Goal: Book appointment/travel/reservation

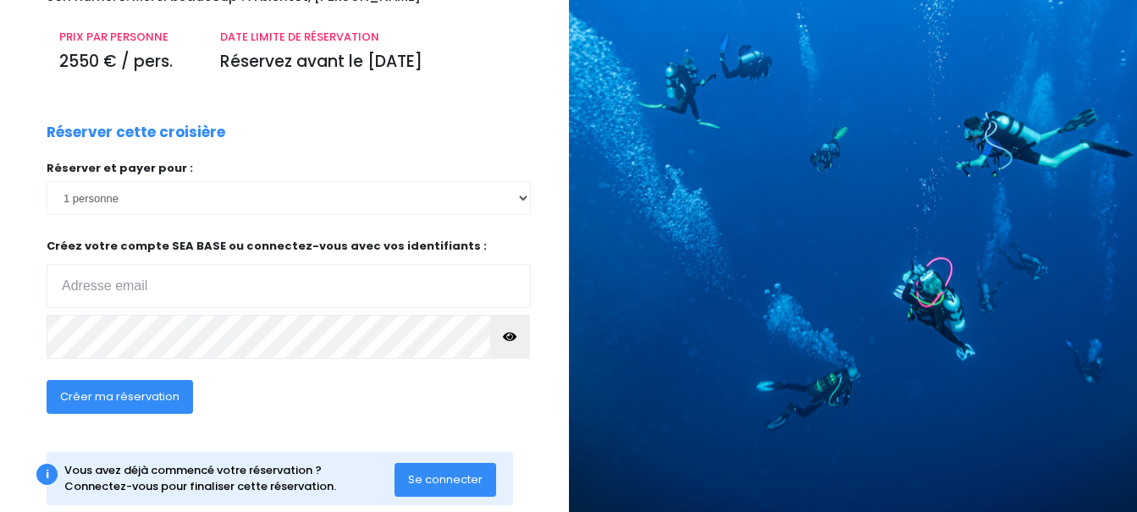
scroll to position [248, 0]
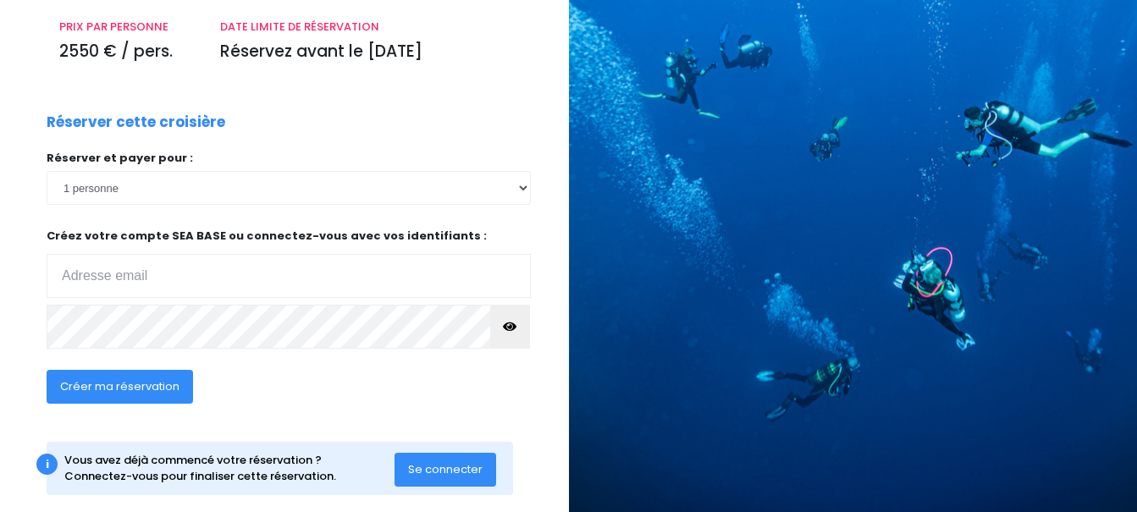
click at [61, 275] on input "email" at bounding box center [289, 276] width 484 height 44
type input "[PERSON_NAME][EMAIL_ADDRESS][DOMAIN_NAME]"
click at [144, 392] on span "Créer ma réservation" at bounding box center [119, 386] width 119 height 16
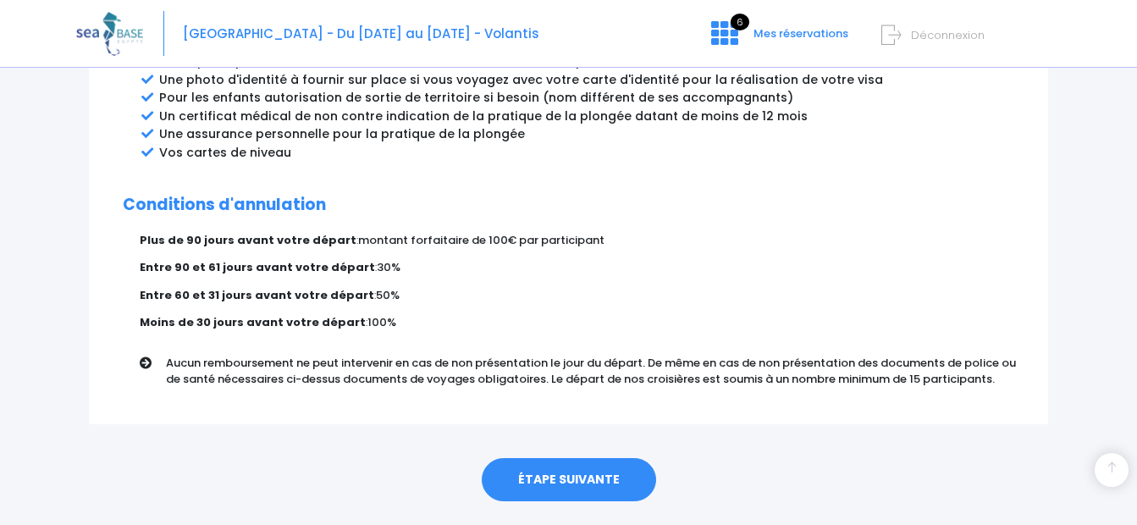
scroll to position [1023, 0]
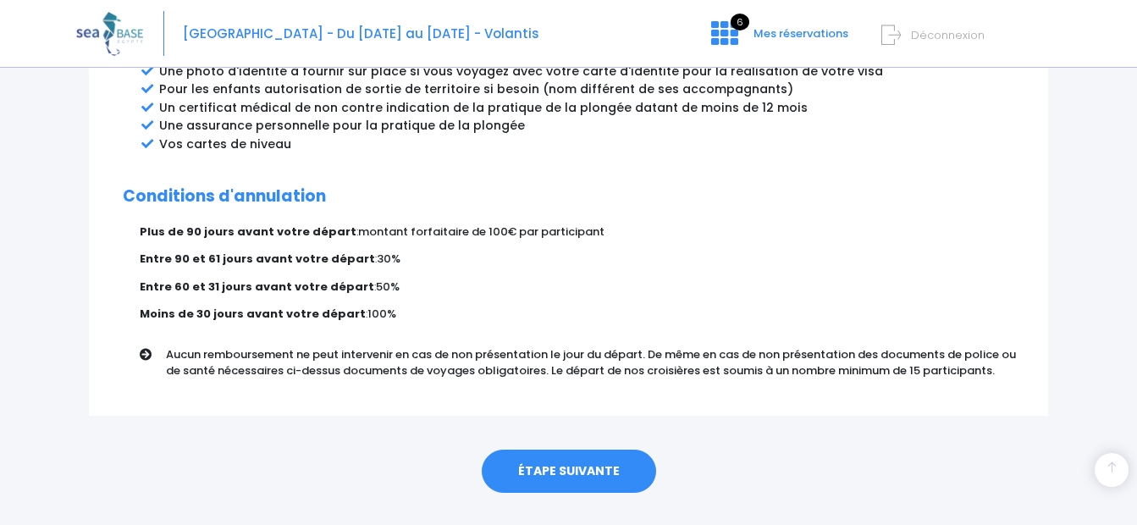
click at [590, 449] on link "ÉTAPE SUIVANTE" at bounding box center [569, 471] width 174 height 44
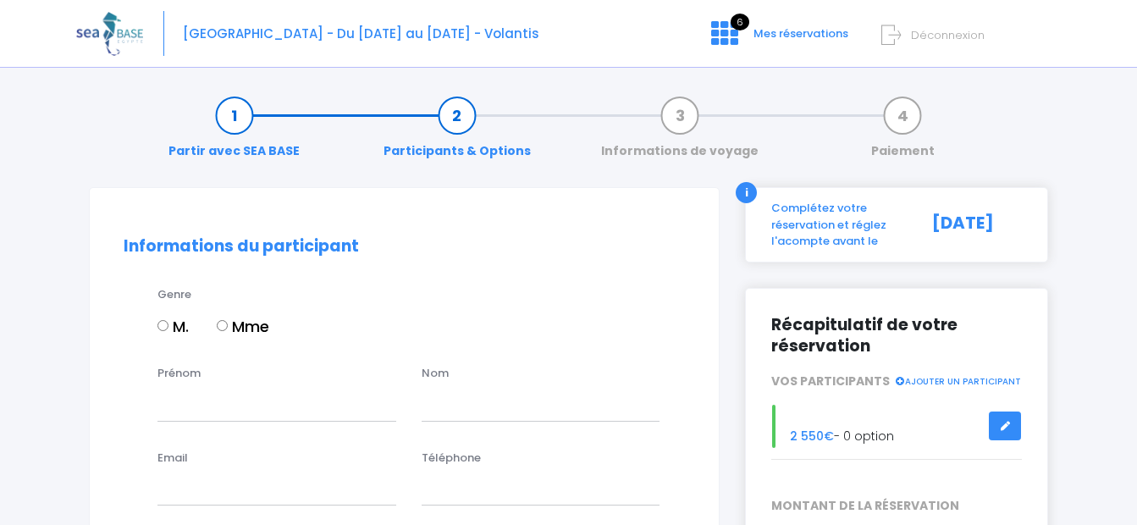
click at [163, 325] on input "M." at bounding box center [162, 325] width 11 height 11
radio input "true"
click at [159, 415] on input "Prénom" at bounding box center [276, 404] width 239 height 34
type input "Daniel"
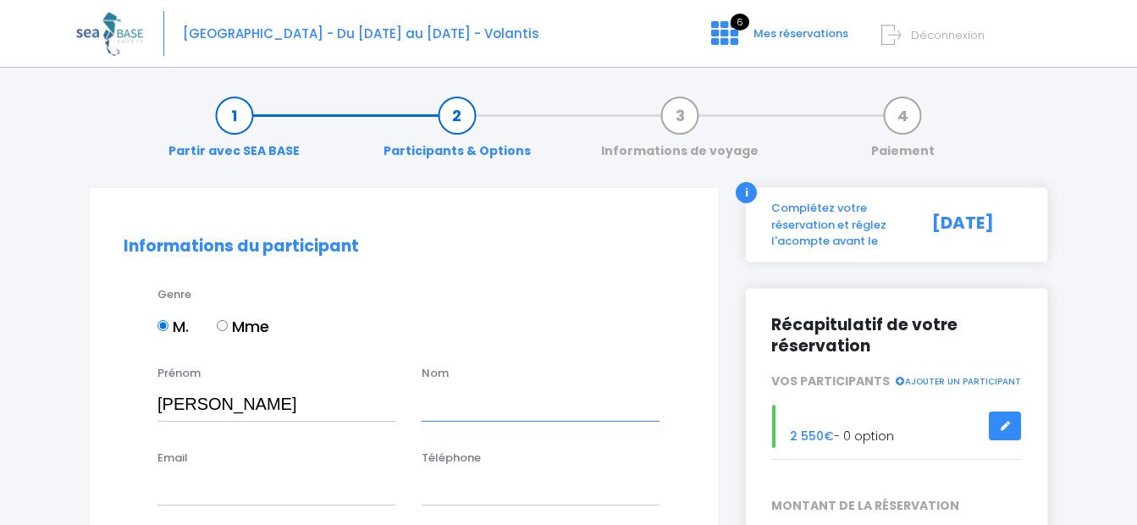
click at [428, 400] on input "text" at bounding box center [541, 404] width 239 height 34
type input "DICHTEL"
type input "daniel.dichtel@orange.fr"
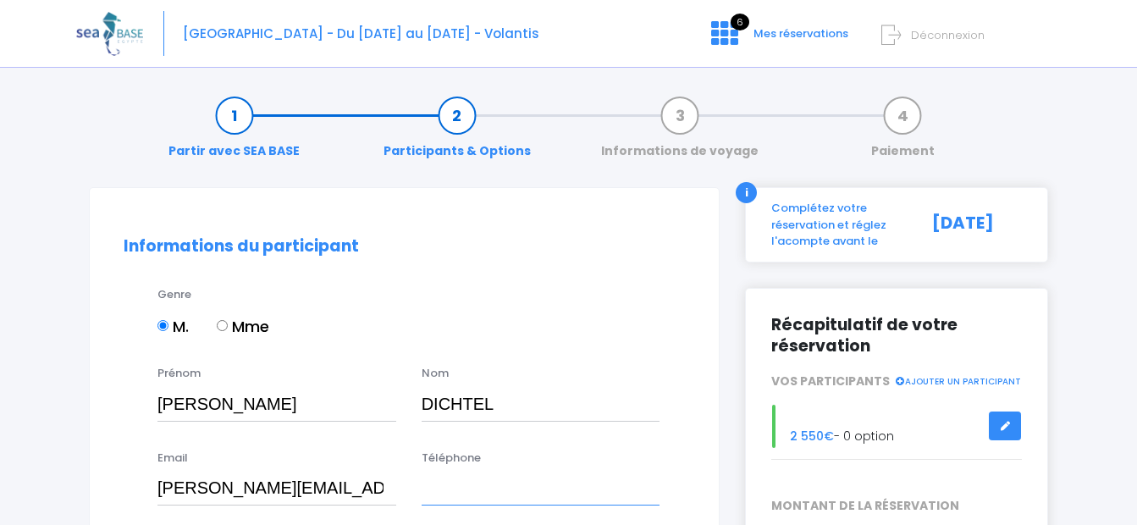
type input "0668244952"
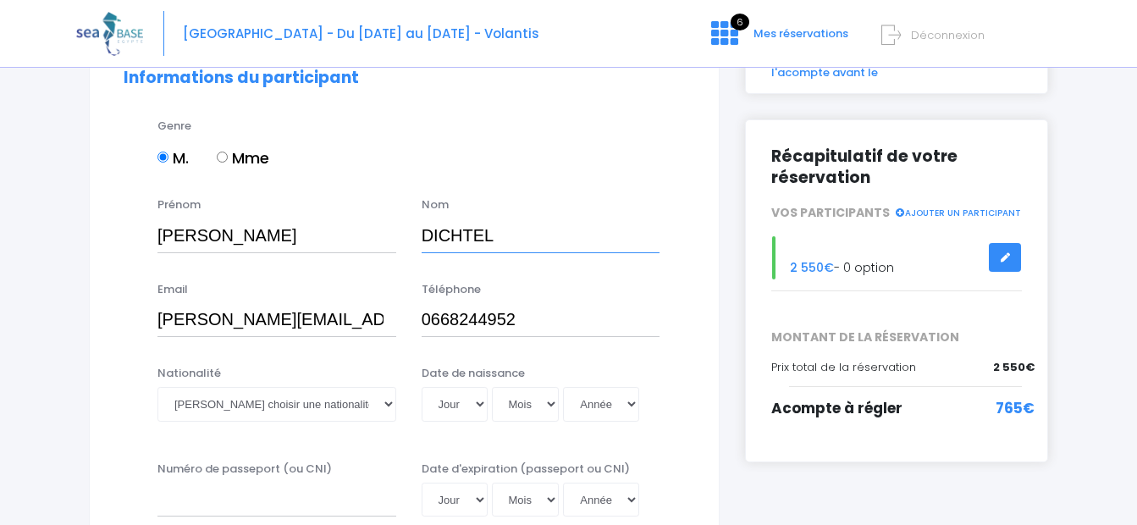
scroll to position [169, 0]
click at [388, 404] on select "Veuillez choisir une nationalité Afghane Albanaise Algerienne Allemande America…" at bounding box center [276, 403] width 239 height 34
select select "Française"
click at [157, 386] on select "Veuillez choisir une nationalité Afghane Albanaise Algerienne Allemande America…" at bounding box center [276, 403] width 239 height 34
click at [480, 402] on select "Jour 01 02 03 04 05 06 07 08 09 10 11 12 13 14 15 16 17 18 19 20 21 22 23 24 25…" at bounding box center [455, 403] width 66 height 34
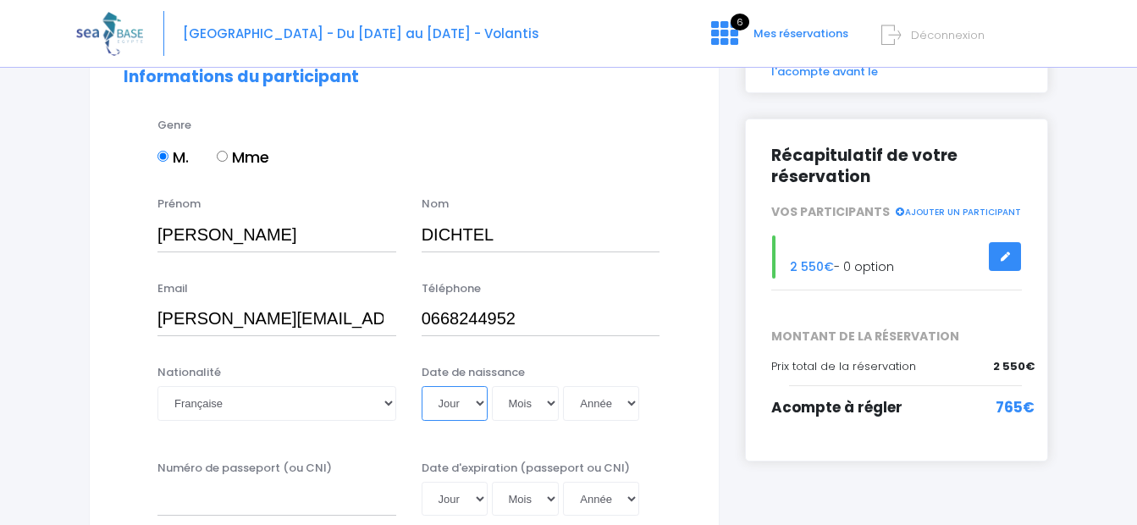
select select "31"
click at [422, 386] on select "Jour 01 02 03 04 05 06 07 08 09 10 11 12 13 14 15 16 17 18 19 20 21 22 23 24 25…" at bounding box center [455, 403] width 66 height 34
click at [551, 402] on select "Mois 01 02 03 04 05 06 07 08 09 10 11 12" at bounding box center [526, 403] width 68 height 34
select select "03"
click at [492, 386] on select "Mois 01 02 03 04 05 06 07 08 09 10 11 12" at bounding box center [526, 403] width 68 height 34
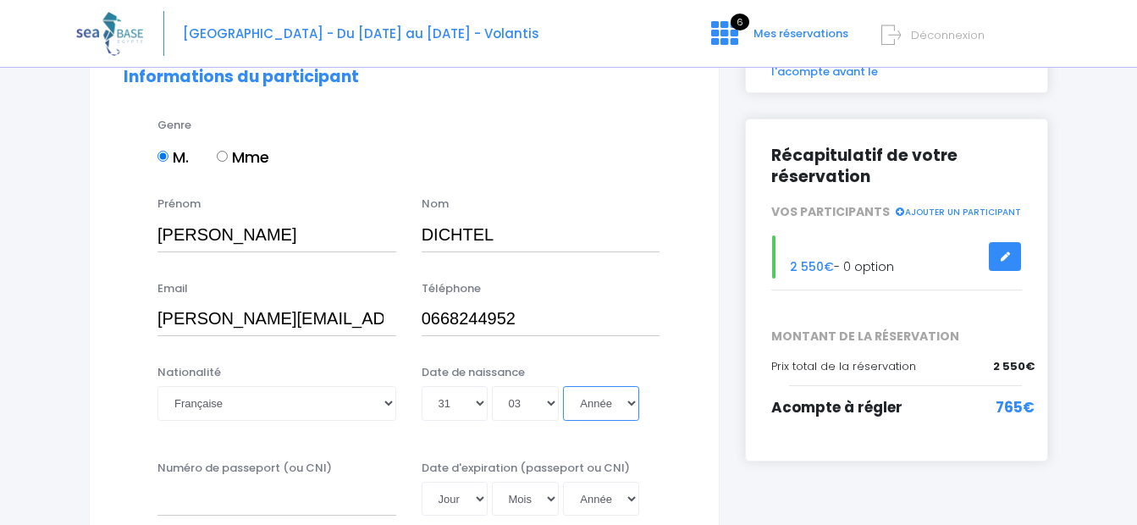
click at [631, 399] on select "Année 2045 2044 2043 2042 2041 2040 2039 2038 2037 2036 2035 2034 2033 2032 203…" at bounding box center [601, 403] width 76 height 34
select select "1948"
click at [563, 386] on select "Année 2045 2044 2043 2042 2041 2040 2039 2038 2037 2036 2035 2034 2033 2032 203…" at bounding box center [601, 403] width 76 height 34
type input "1948-03-31"
click at [158, 501] on input "Numéro de passeport (ou CNI)" at bounding box center [276, 499] width 239 height 34
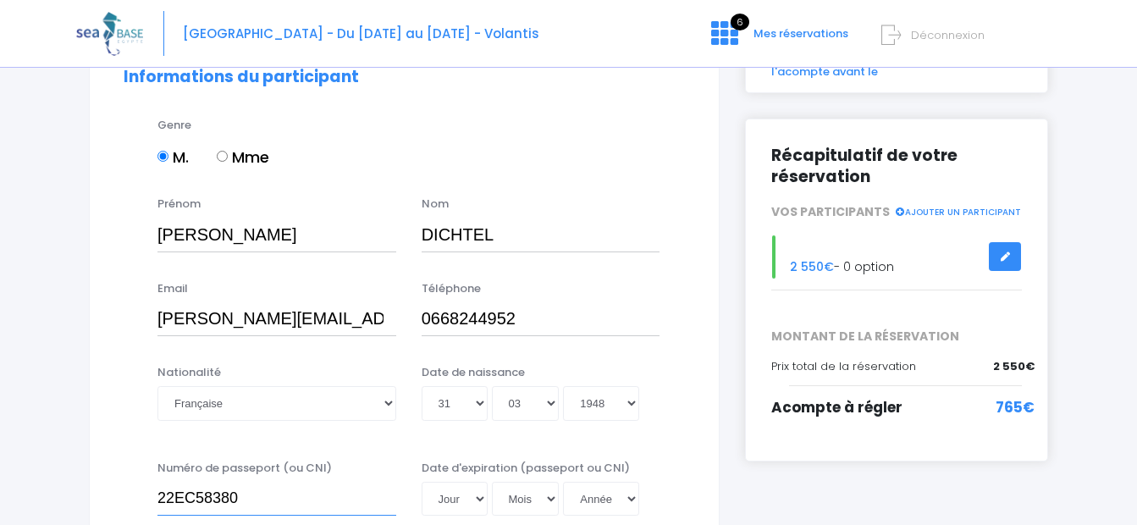
type input "22EC58380"
click at [479, 499] on select "Jour 01 02 03 04 05 06 07 08 09 10 11 12 13 14 15 16 17 18 19 20 21 22 23 24 25…" at bounding box center [455, 499] width 66 height 34
select select "29"
click at [422, 482] on select "Jour 01 02 03 04 05 06 07 08 09 10 11 12 13 14 15 16 17 18 19 20 21 22 23 24 25…" at bounding box center [455, 499] width 66 height 34
click at [548, 405] on select "Mois 01 02 03 04 05 06 07 08 09 10 11 12" at bounding box center [526, 403] width 68 height 34
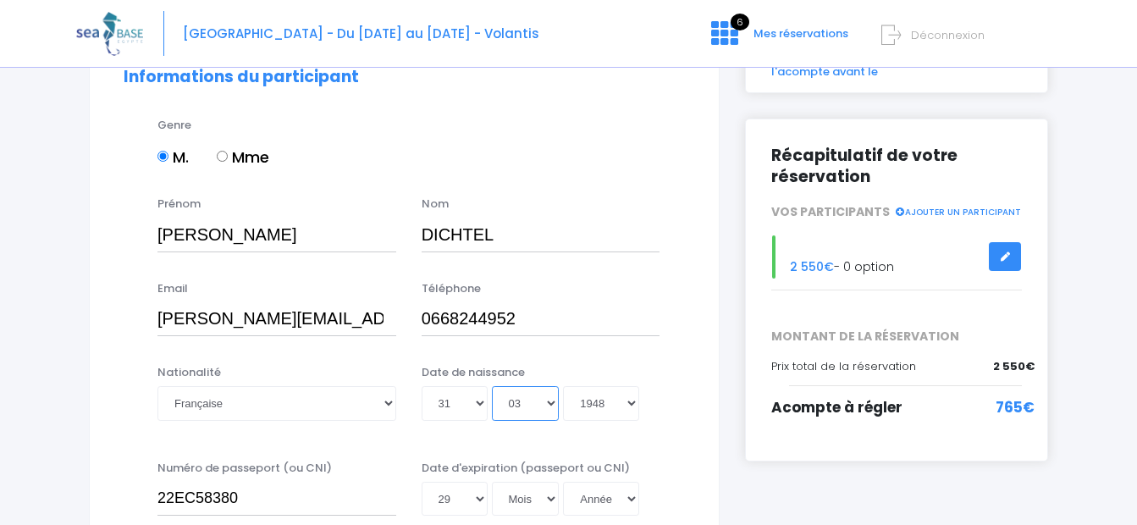
select select "06"
click at [492, 386] on select "Mois 01 02 03 04 05 06 07 08 09 10 11 12" at bounding box center [526, 403] width 68 height 34
type input "1948-06-31"
click at [552, 404] on select "Mois 01 02 03 04 05 06 07 08 09 10 11 12" at bounding box center [526, 403] width 68 height 34
select select "03"
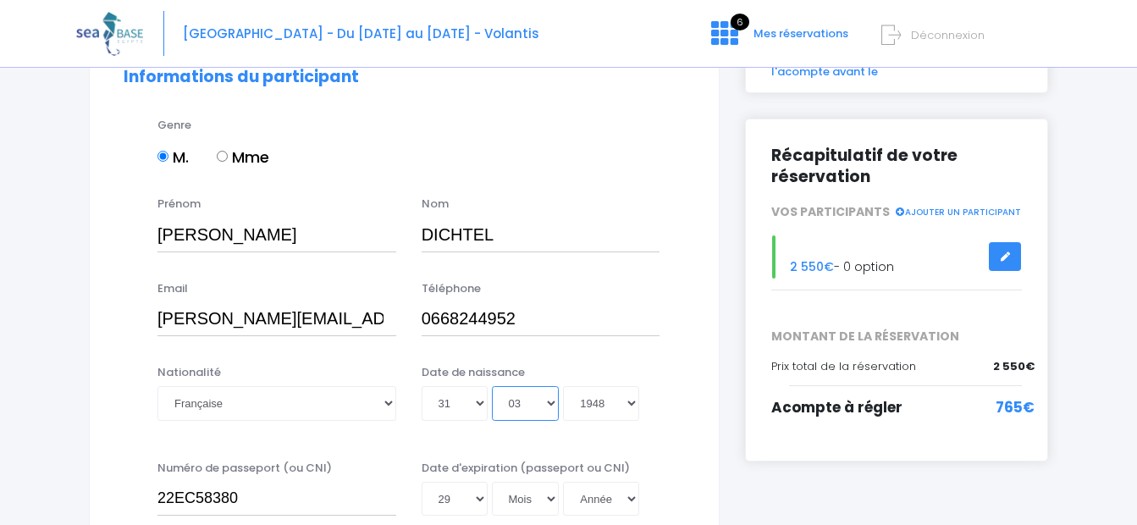
click at [492, 386] on select "Mois 01 02 03 04 05 06 07 08 09 10 11 12" at bounding box center [526, 403] width 68 height 34
type input "1948-03-31"
click at [550, 498] on select "Mois 01 02 03 04 05 06 07 08 09 10 11 12" at bounding box center [526, 499] width 68 height 34
select select "06"
click at [492, 482] on select "Mois 01 02 03 04 05 06 07 08 09 10 11 12" at bounding box center [526, 499] width 68 height 34
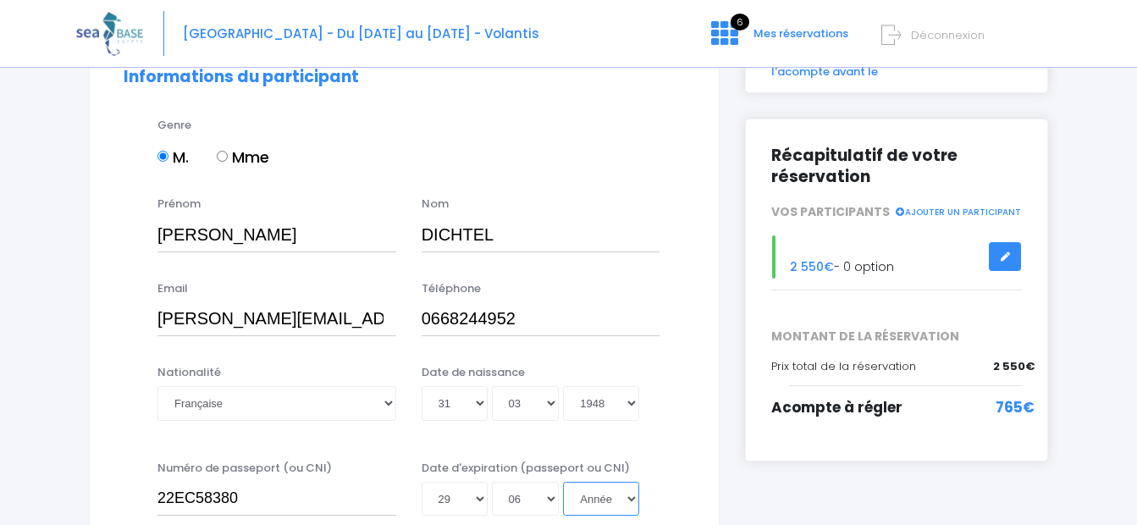
click at [630, 499] on select "Année 2045 2044 2043 2042 2041 2040 2039 2038 2037 2036 2035 2034 2033 2032 203…" at bounding box center [601, 499] width 76 height 34
select select "2036"
click at [563, 482] on select "Année 2045 2044 2043 2042 2041 2040 2039 2038 2037 2036 2035 2034 2033 2032 203…" at bounding box center [601, 499] width 76 height 34
type input "2036-06-29"
click at [631, 499] on select "Année 2045 2044 2043 2042 2041 2040 2039 2038 2037 2036 2035 2034 2033 2032 203…" at bounding box center [601, 499] width 76 height 34
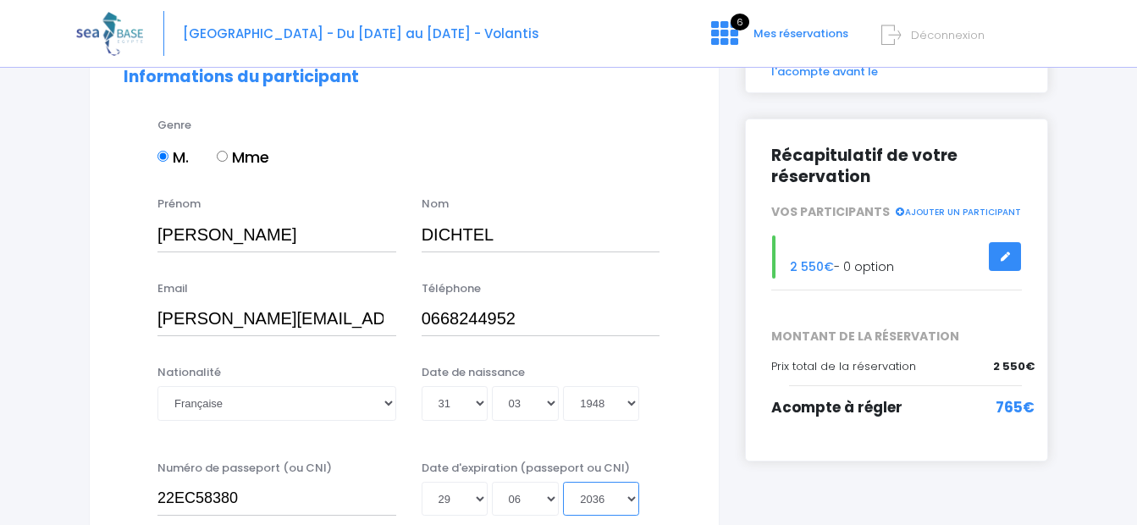
select select "2032"
click at [563, 482] on select "Année 2045 2044 2043 2042 2041 2040 2039 2038 2037 2036 2035 2034 2033 2032 203…" at bounding box center [601, 499] width 76 height 34
type input "2032-06-29"
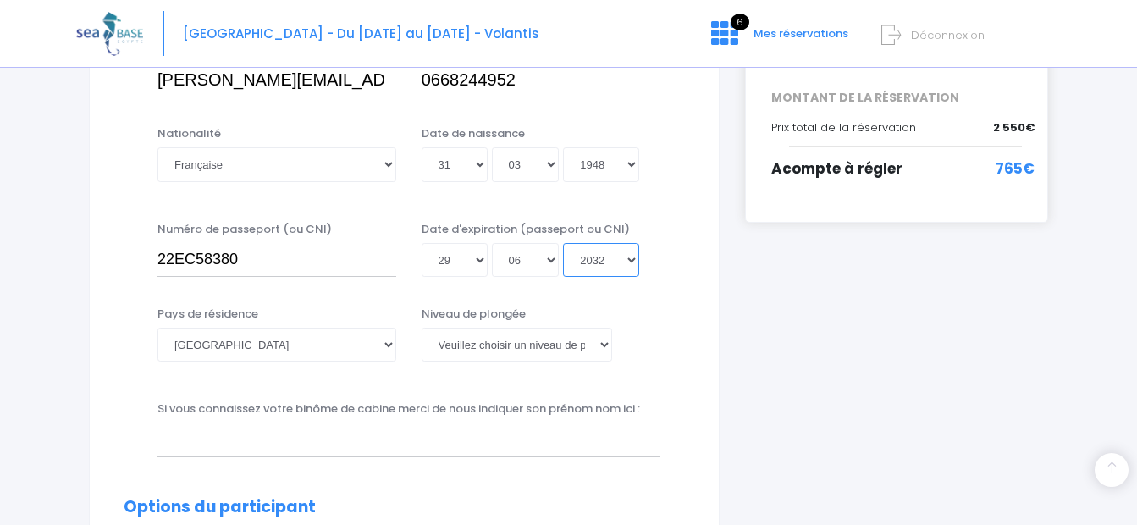
scroll to position [417, 0]
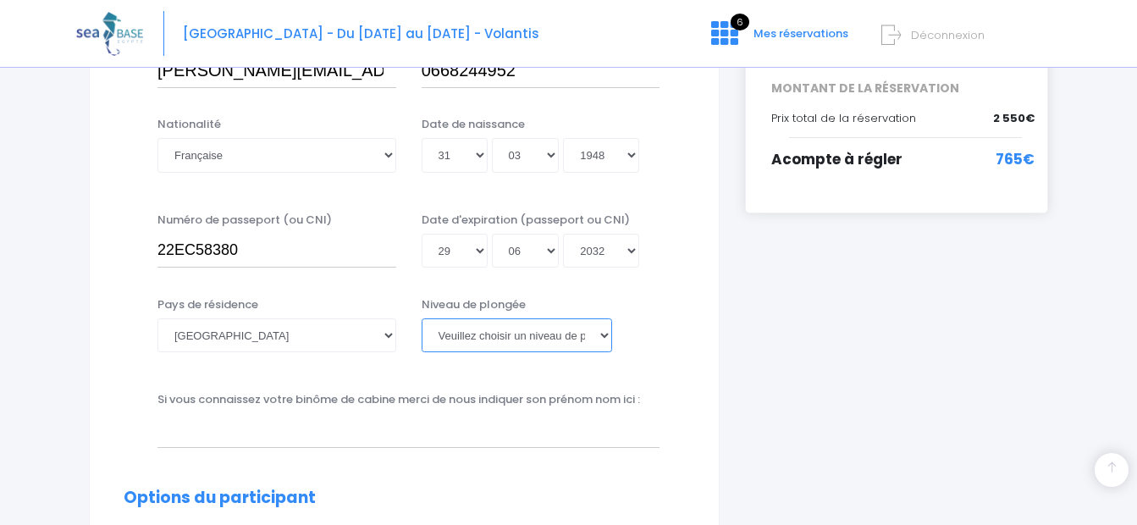
click at [603, 338] on select "Veuillez choisir un niveau de plongée Non plongeur Junior OW diver Adventure OW…" at bounding box center [517, 335] width 190 height 34
select select "N3"
click at [422, 318] on select "Veuillez choisir un niveau de plongée Non plongeur Junior OW diver Adventure OW…" at bounding box center [517, 335] width 190 height 34
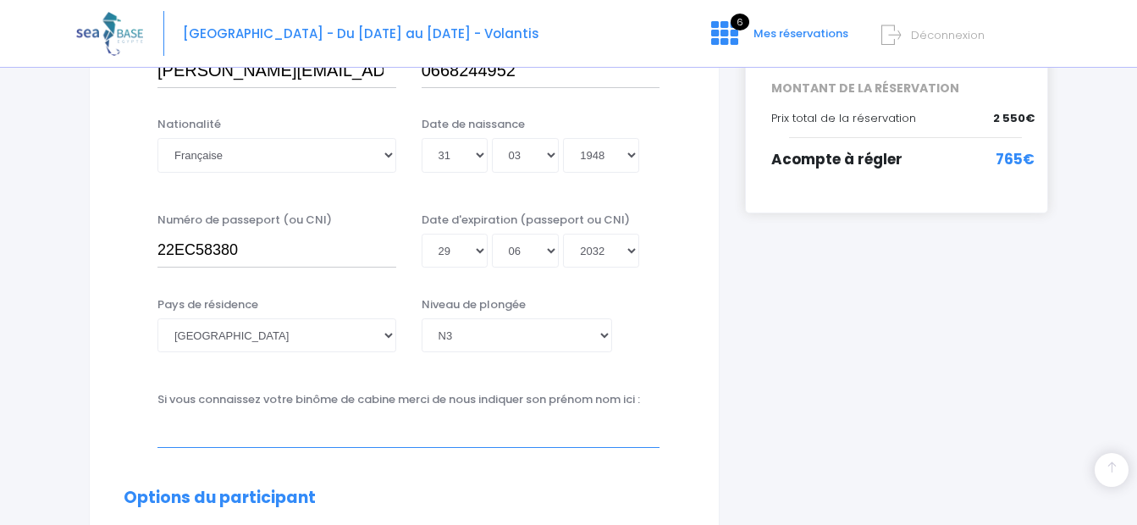
click at [162, 433] on input "text" at bounding box center [408, 430] width 502 height 34
type input "ANNE-MARIE DICHTEL"
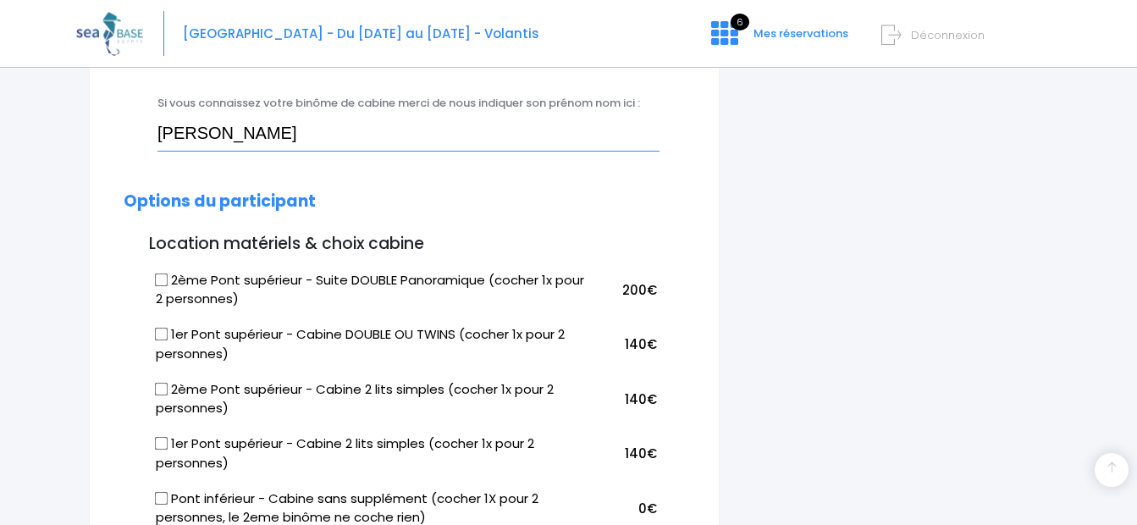
scroll to position [722, 0]
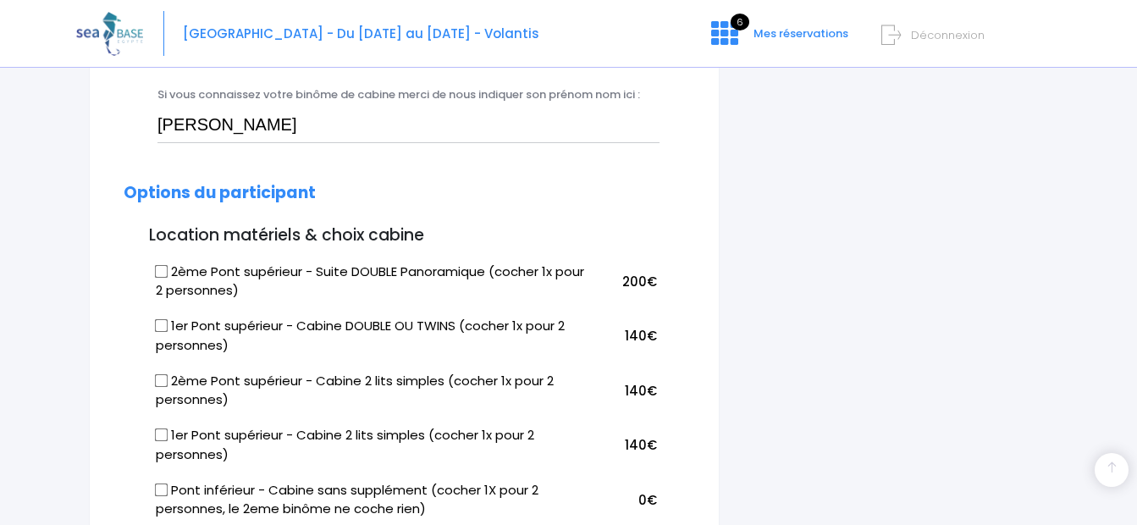
click at [162, 323] on input "1er Pont supérieur - Cabine DOUBLE OU TWINS (cocher 1x pour 2 personnes)" at bounding box center [162, 326] width 14 height 14
checkbox input "true"
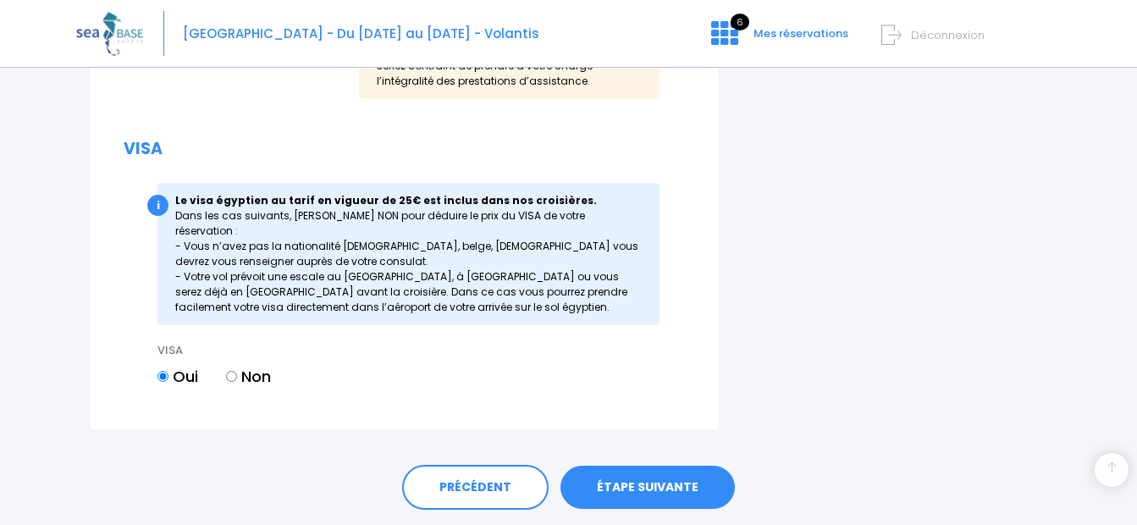
scroll to position [2193, 0]
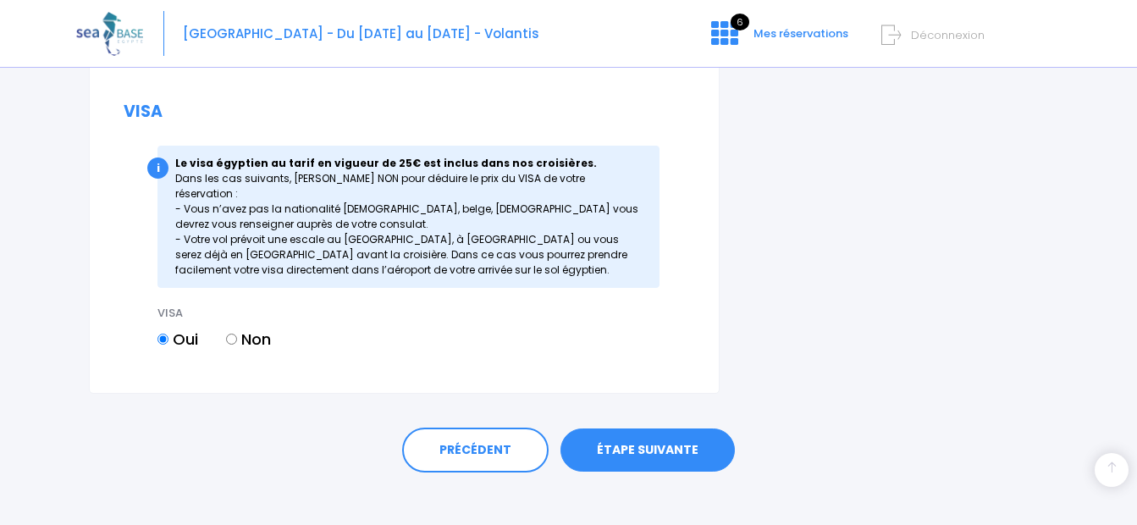
click at [644, 433] on link "ÉTAPE SUIVANTE" at bounding box center [647, 450] width 174 height 44
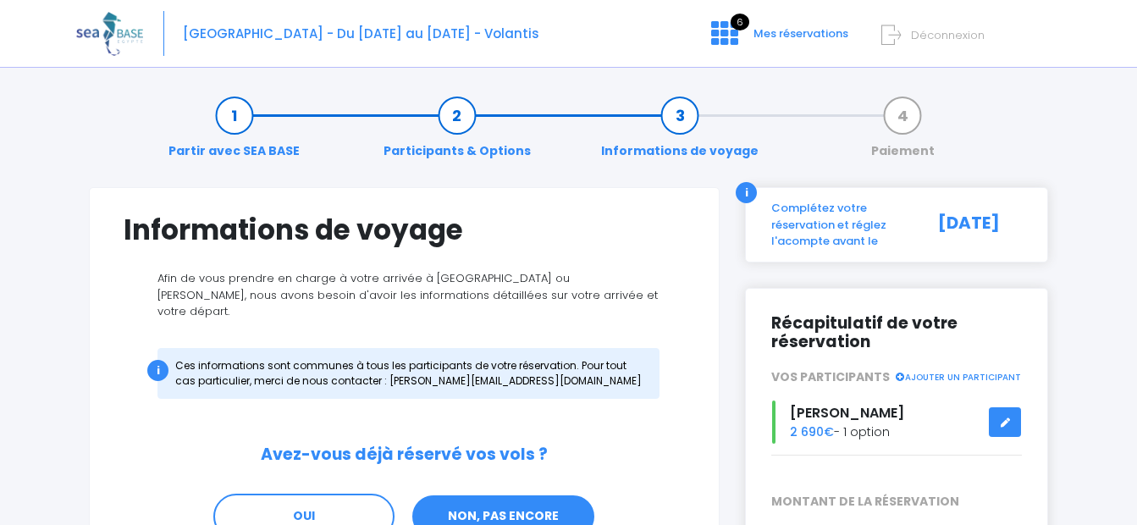
click at [526, 500] on link "NON, PAS ENCORE" at bounding box center [503, 516] width 185 height 46
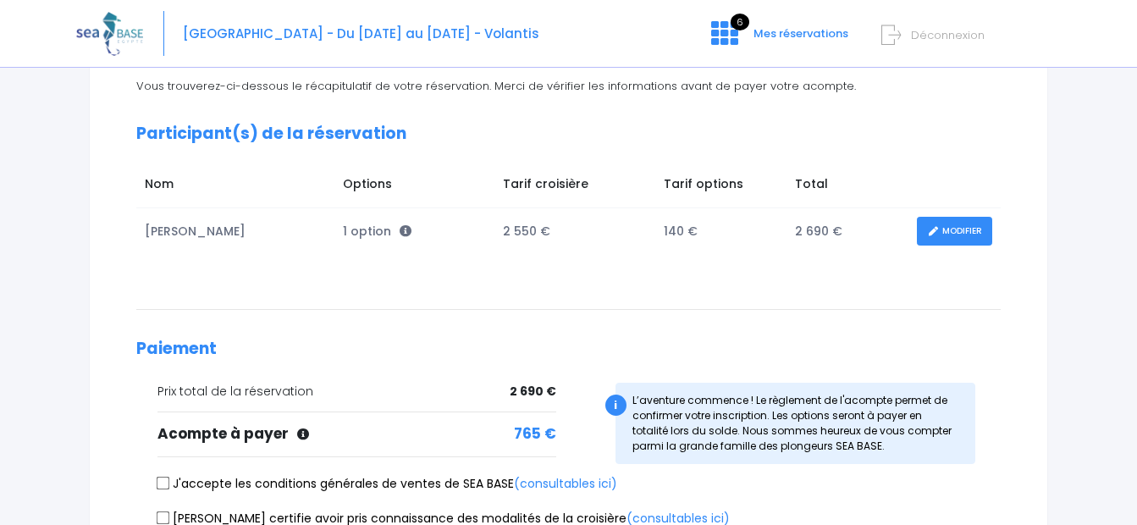
scroll to position [226, 0]
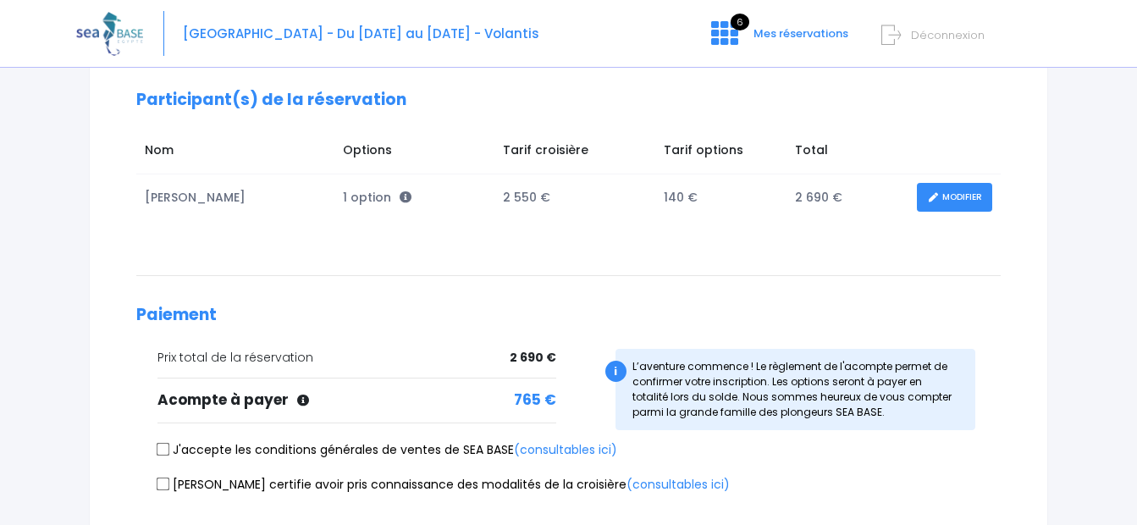
click at [163, 448] on input "J'accepte les conditions générales de ventes de SEA BASE (consultables ici)" at bounding box center [164, 450] width 14 height 14
checkbox input "true"
click at [159, 482] on input "Je certifie avoir pris connaissance des modalités de la croisière (consultables…" at bounding box center [164, 484] width 14 height 14
checkbox input "true"
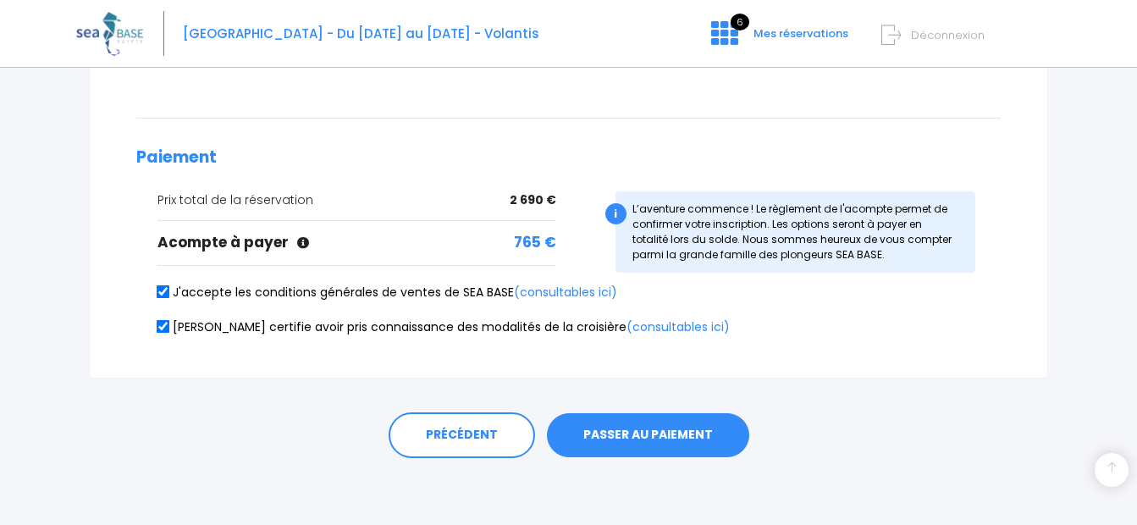
scroll to position [384, 0]
click at [636, 436] on button "PASSER AU PAIEMENT" at bounding box center [648, 434] width 202 height 44
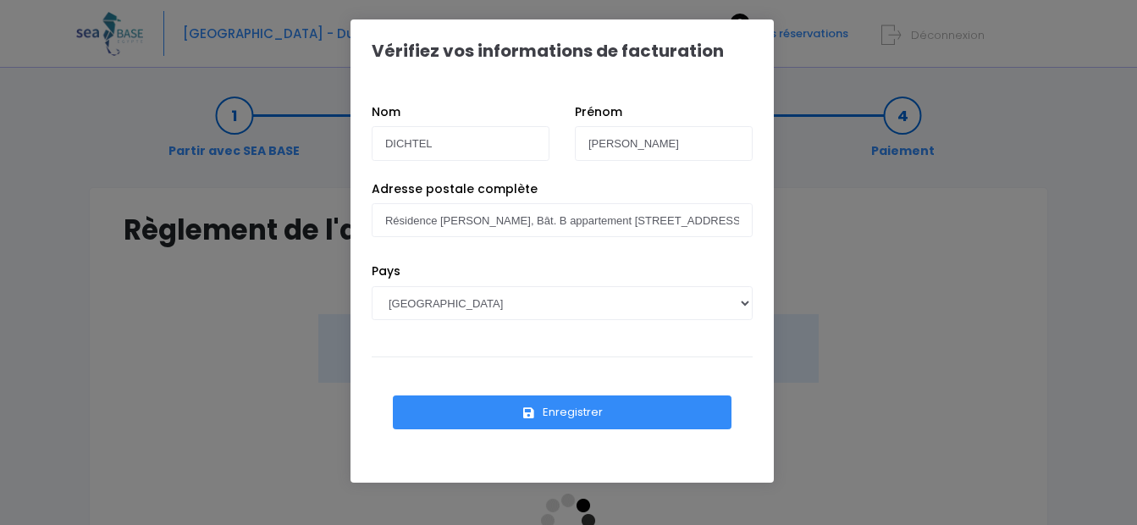
click at [573, 410] on button "Enregistrer" at bounding box center [562, 412] width 339 height 34
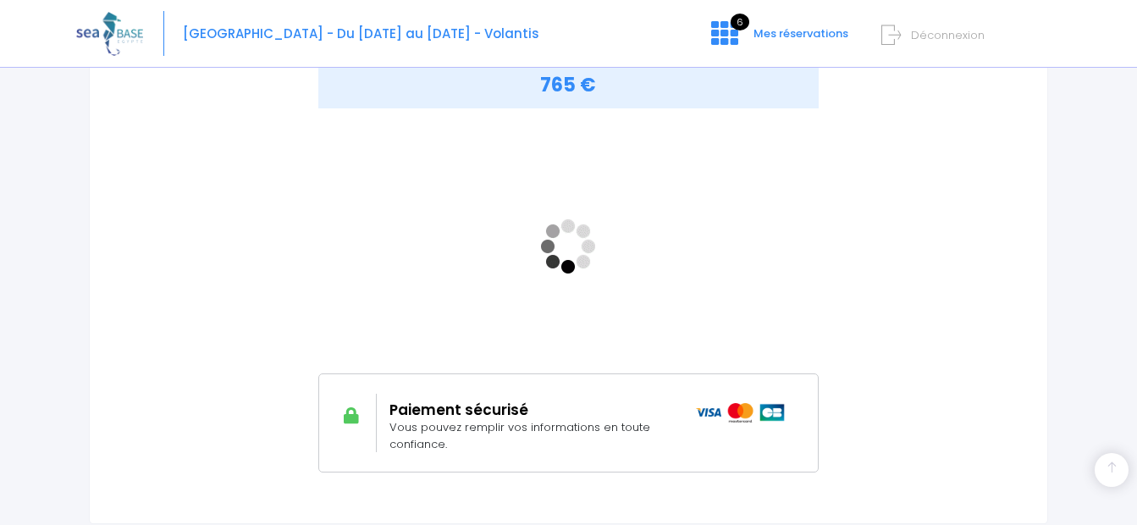
scroll to position [421, 0]
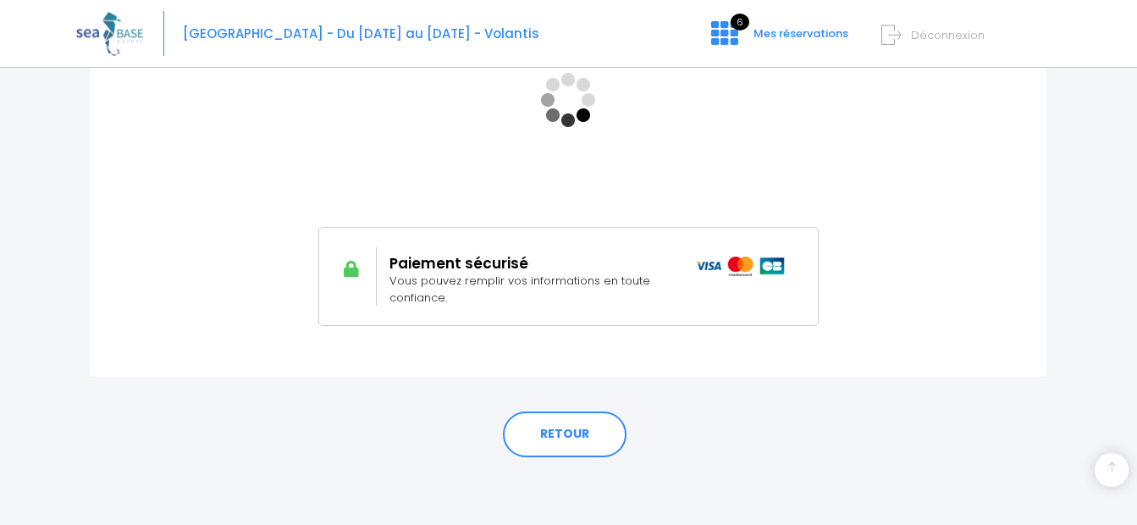
click at [883, 329] on div "MONTANT À RÉGLER 765 €" at bounding box center [569, 122] width 890 height 458
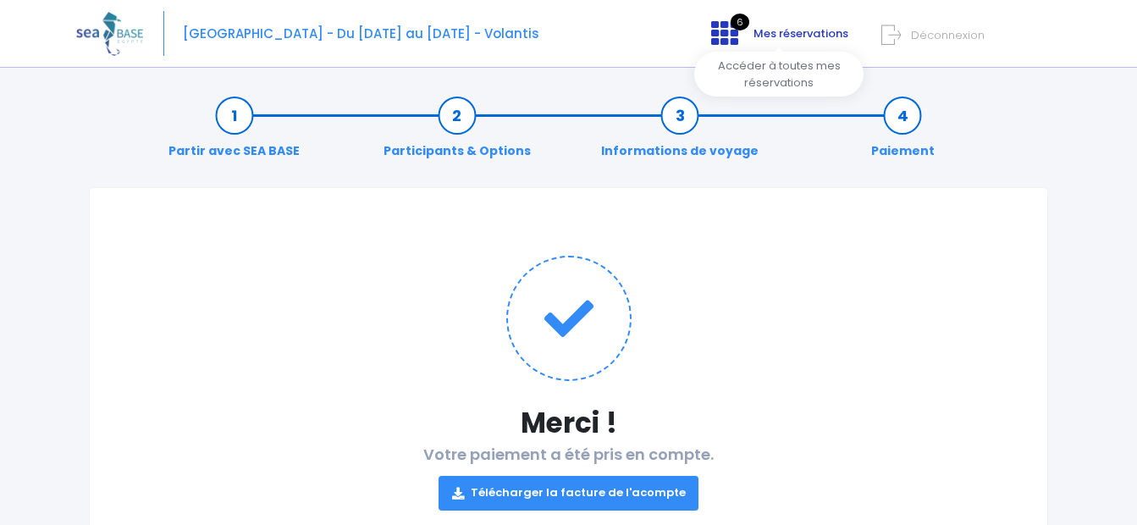
click at [727, 34] on icon at bounding box center [724, 32] width 27 height 27
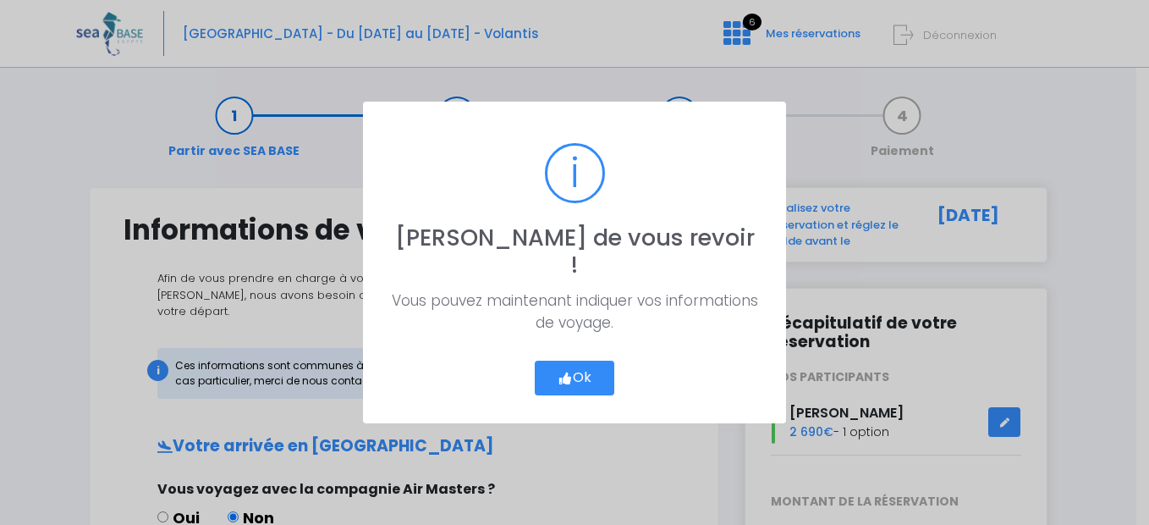
click at [576, 363] on button "Ok" at bounding box center [575, 379] width 80 height 36
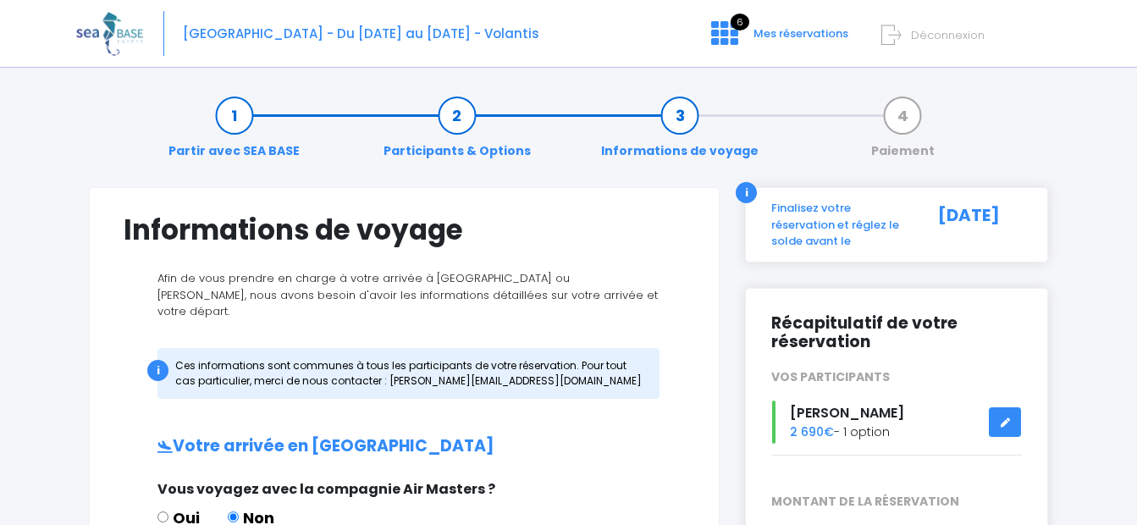
click at [457, 118] on link "Participants & Options" at bounding box center [457, 133] width 164 height 53
click at [235, 115] on link "Partir avec SEA BASE" at bounding box center [234, 133] width 148 height 53
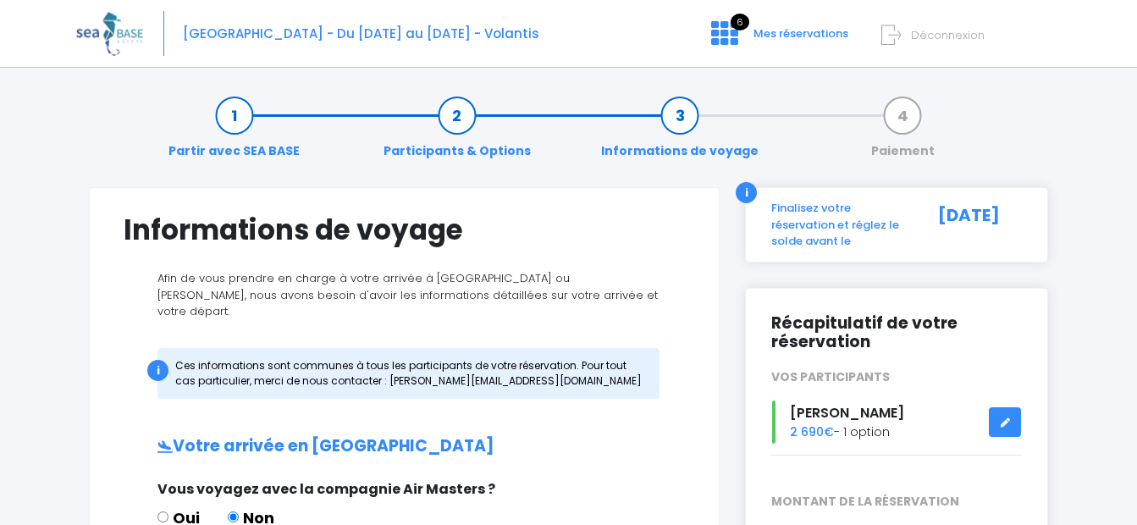
click at [235, 115] on link "Partir avec SEA BASE" at bounding box center [234, 133] width 148 height 53
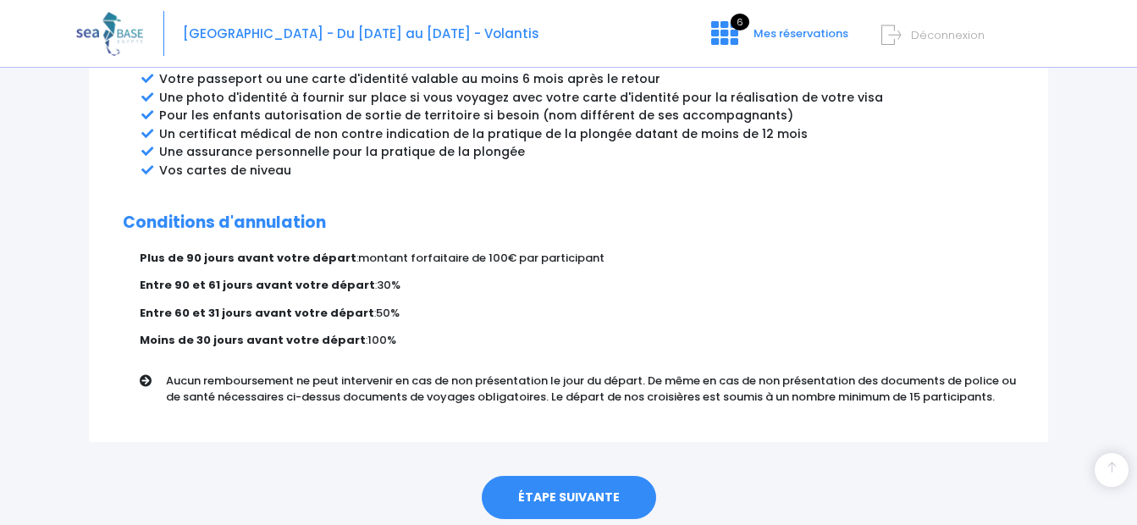
scroll to position [1023, 0]
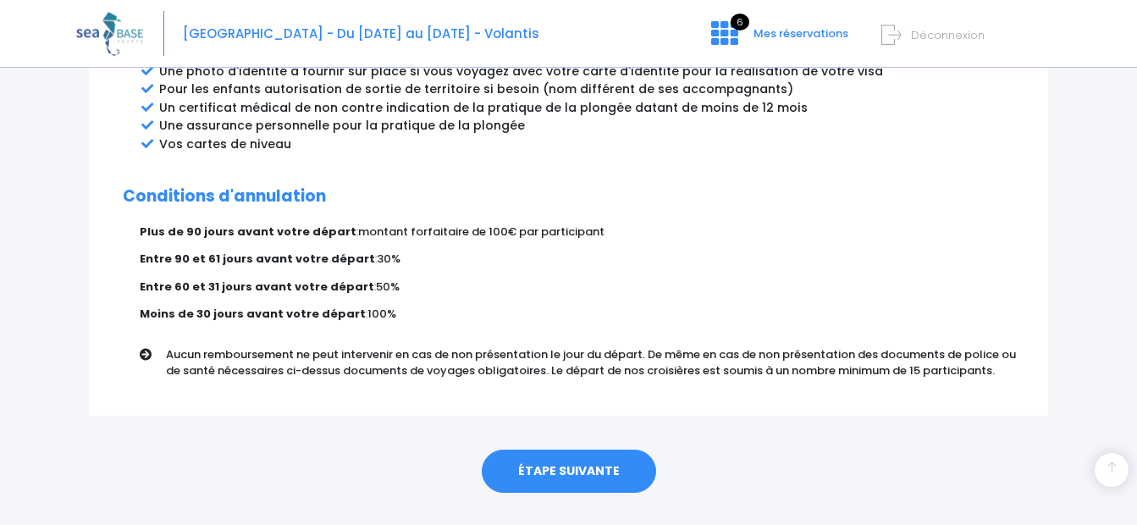
click at [583, 449] on link "ÉTAPE SUIVANTE" at bounding box center [569, 471] width 174 height 44
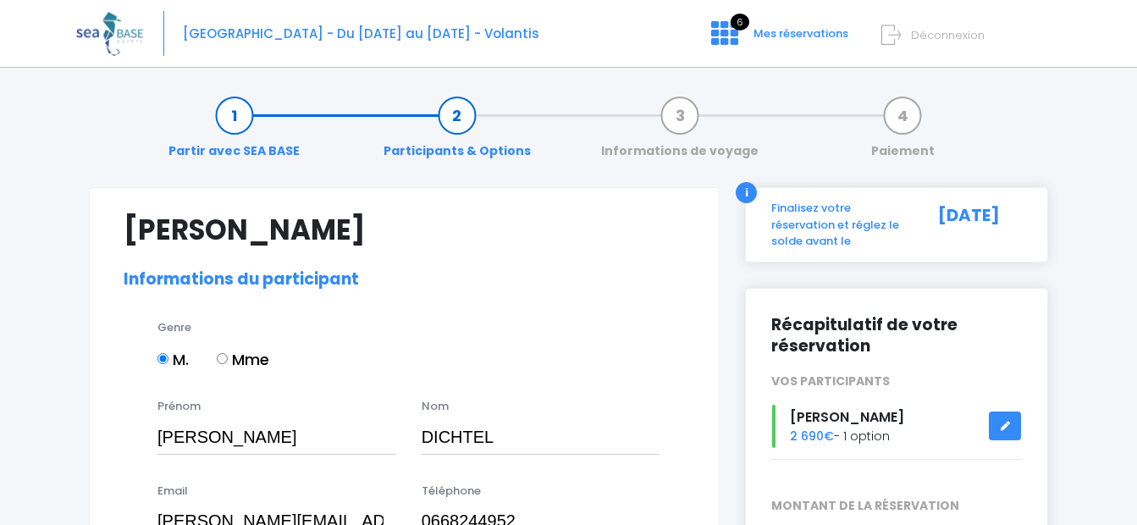
select select "N3"
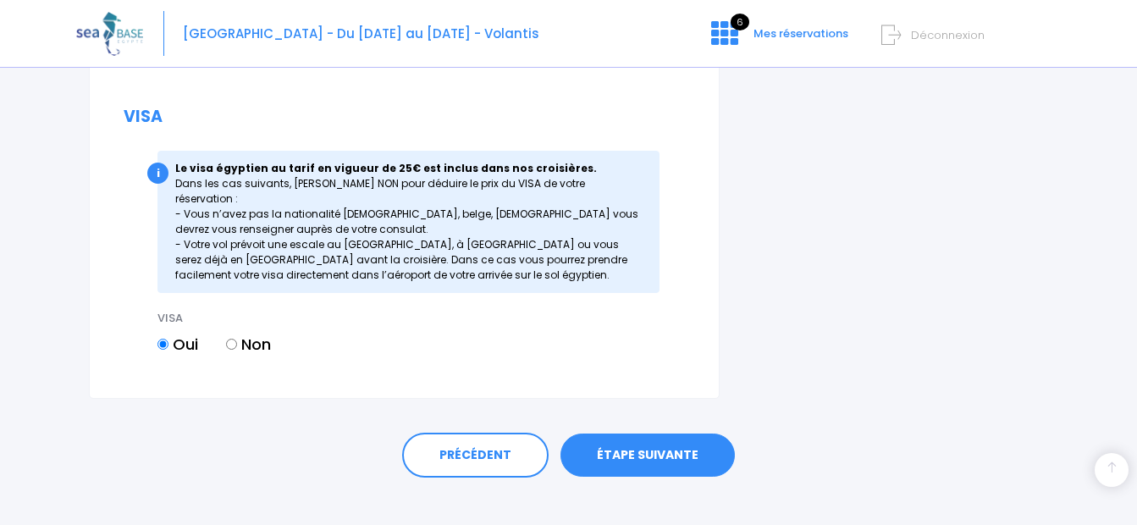
scroll to position [2226, 0]
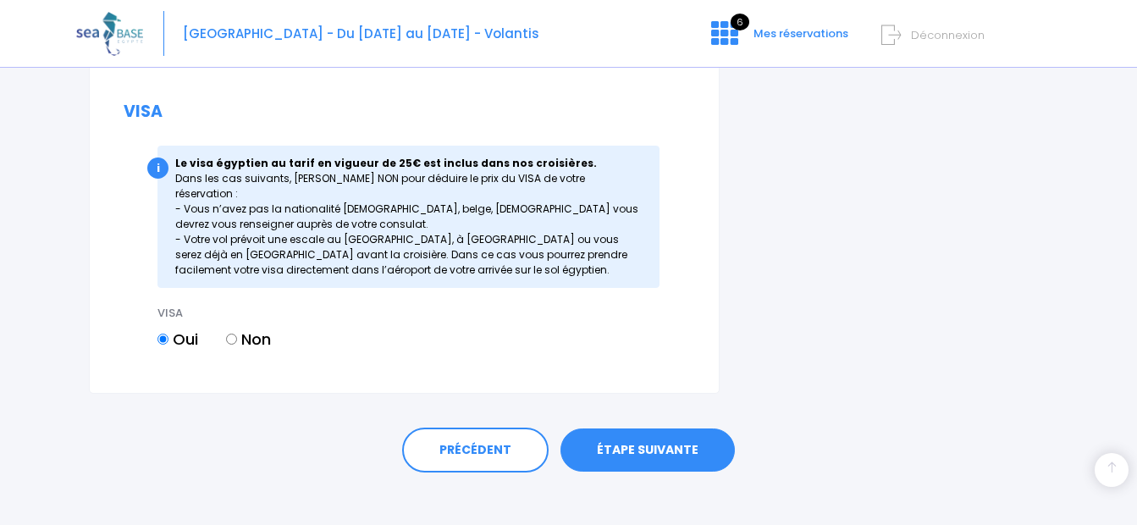
click at [631, 439] on link "ÉTAPE SUIVANTE" at bounding box center [647, 450] width 174 height 44
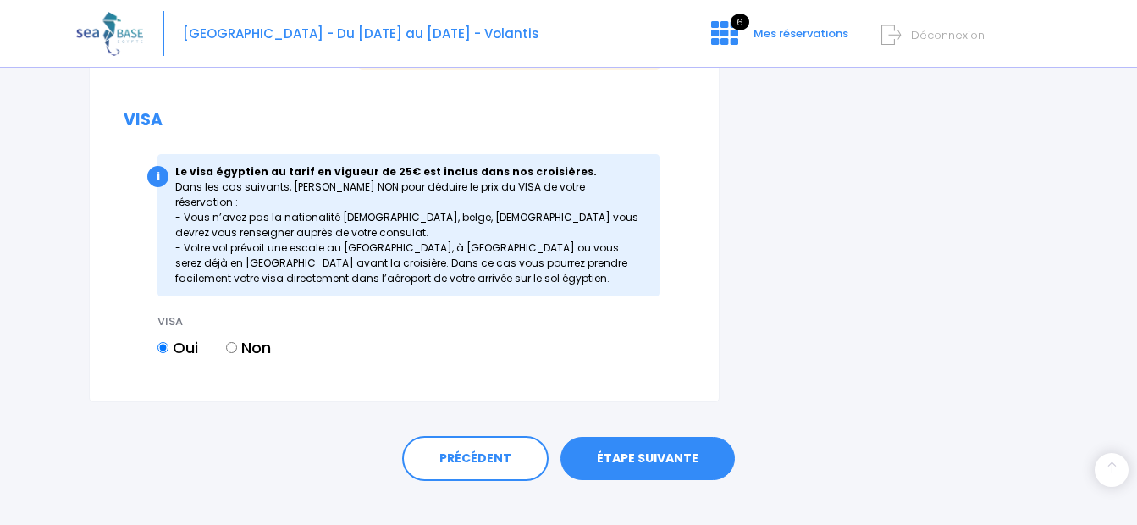
scroll to position [2253, 0]
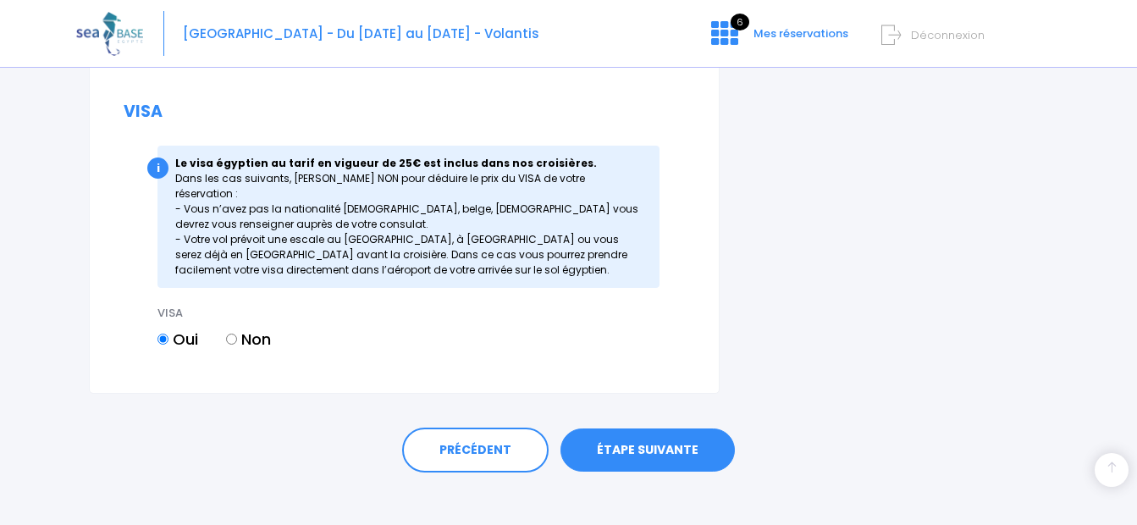
click at [639, 433] on link "ÉTAPE SUIVANTE" at bounding box center [647, 450] width 174 height 44
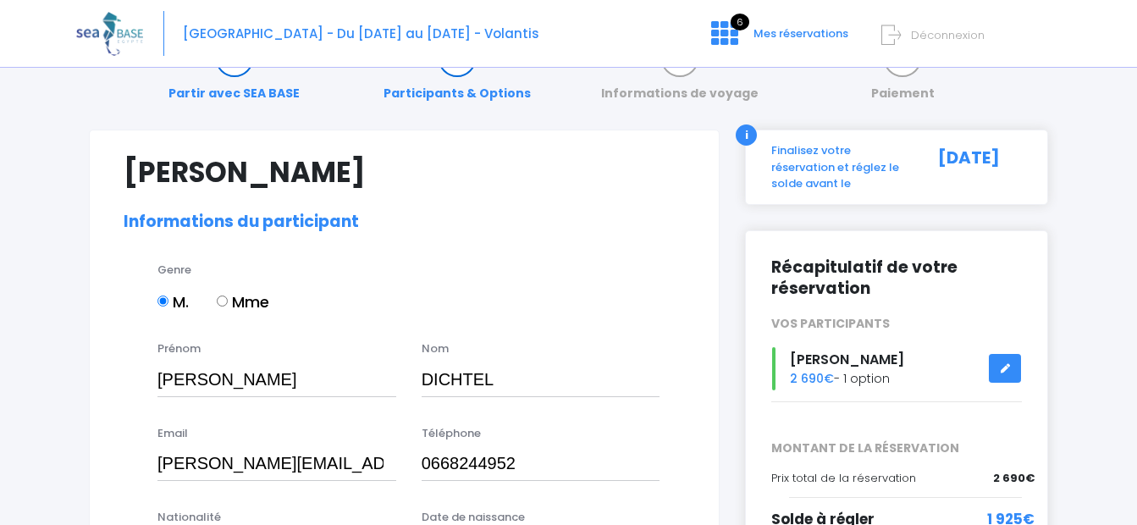
scroll to position [0, 0]
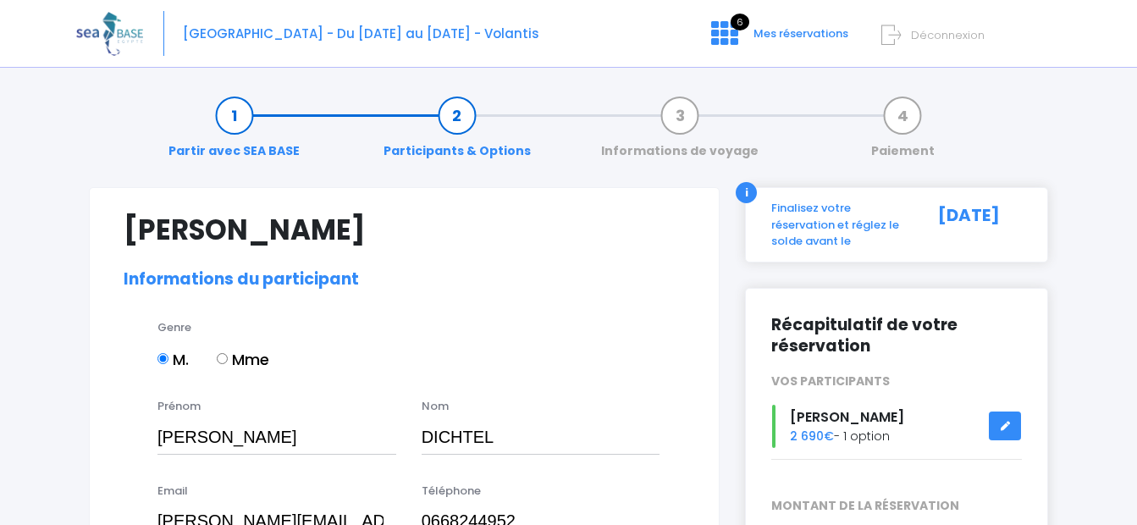
click at [240, 113] on link "Partir avec SEA BASE" at bounding box center [234, 133] width 148 height 53
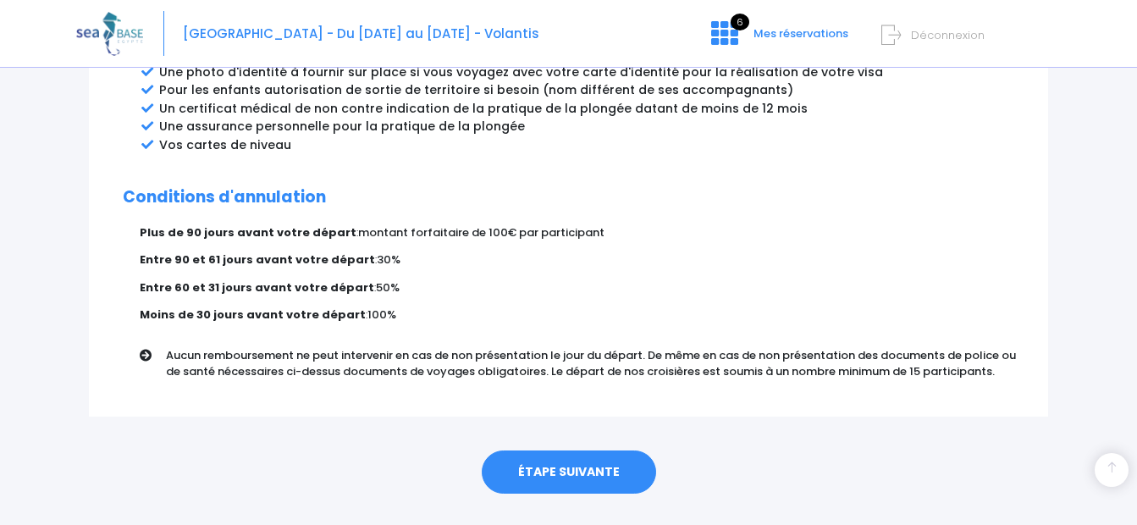
scroll to position [1023, 0]
click at [587, 449] on link "ÉTAPE SUIVANTE" at bounding box center [569, 471] width 174 height 44
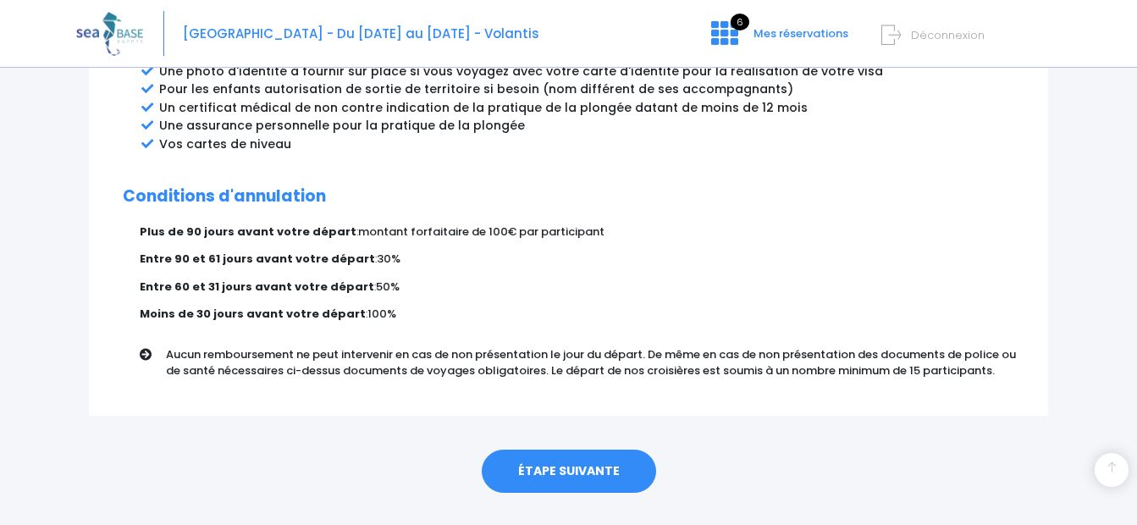
click at [587, 449] on link "ÉTAPE SUIVANTE" at bounding box center [569, 471] width 174 height 44
click at [566, 449] on link "ÉTAPE SUIVANTE" at bounding box center [569, 471] width 174 height 44
click at [572, 449] on link "ÉTAPE SUIVANTE" at bounding box center [569, 471] width 174 height 44
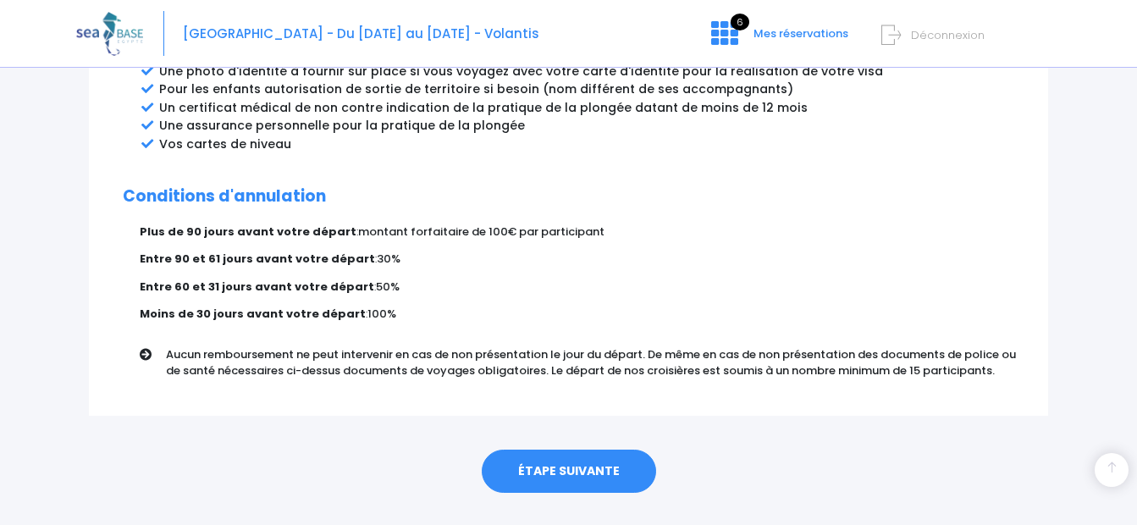
click at [572, 449] on link "ÉTAPE SUIVANTE" at bounding box center [569, 471] width 174 height 44
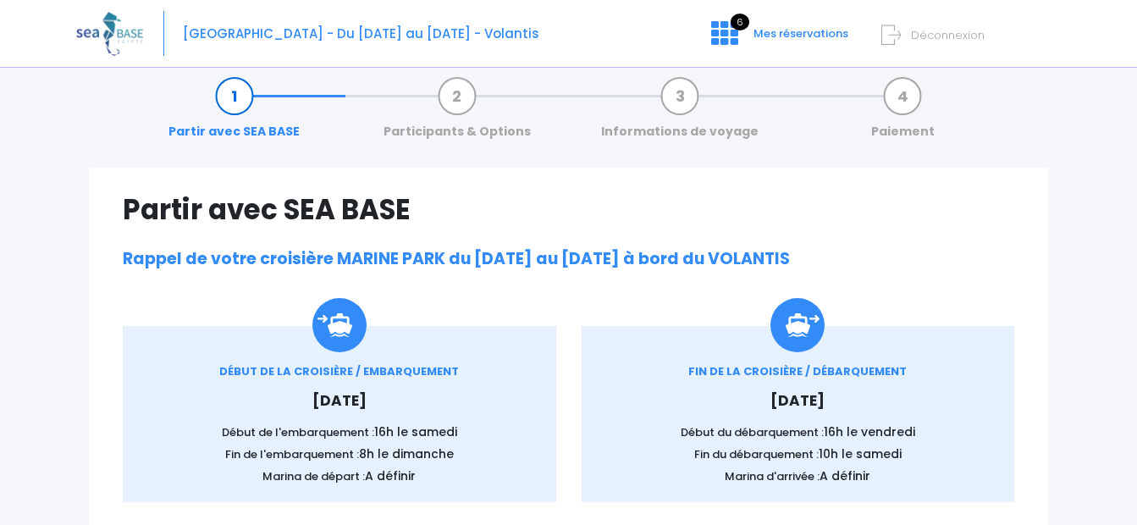
scroll to position [0, 0]
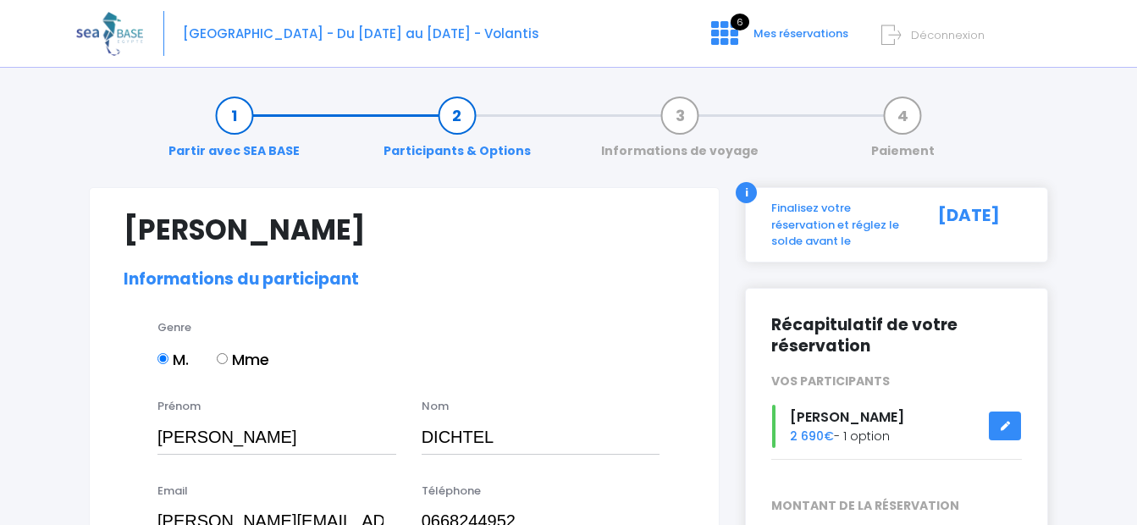
select select "N3"
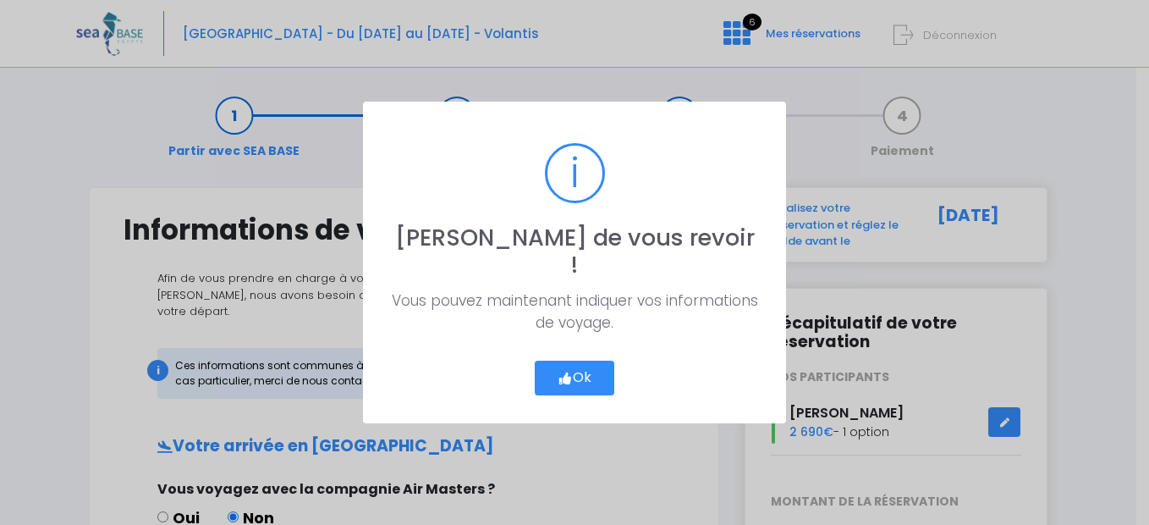
click at [559, 378] on icon "button" at bounding box center [565, 378] width 15 height 0
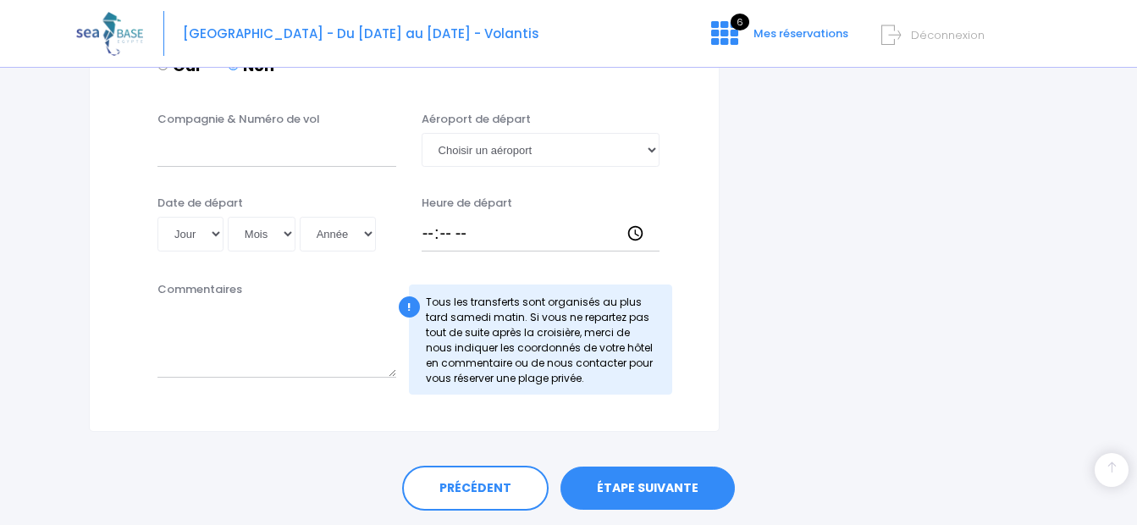
scroll to position [962, 0]
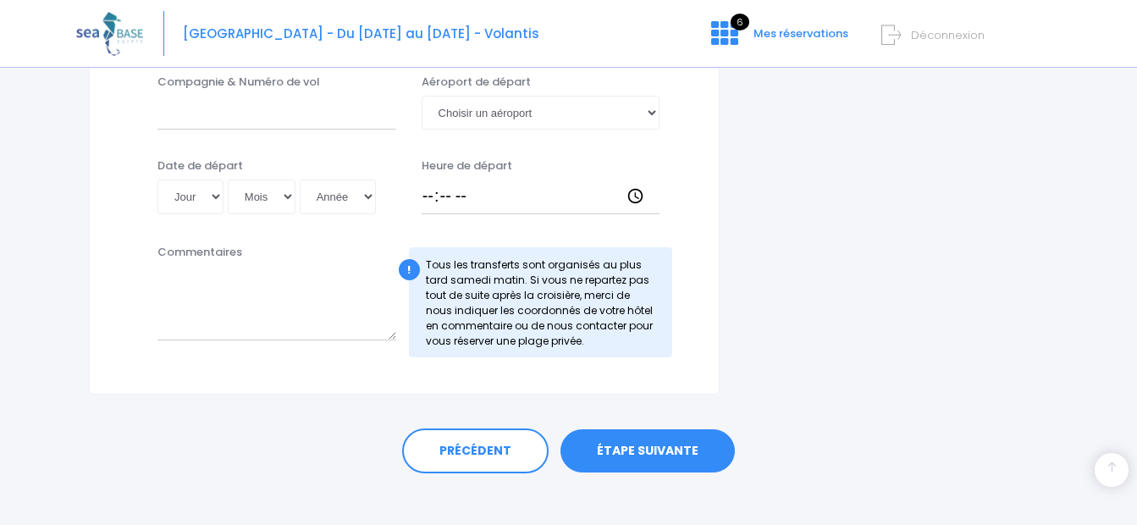
click at [660, 429] on link "ÉTAPE SUIVANTE" at bounding box center [647, 451] width 174 height 44
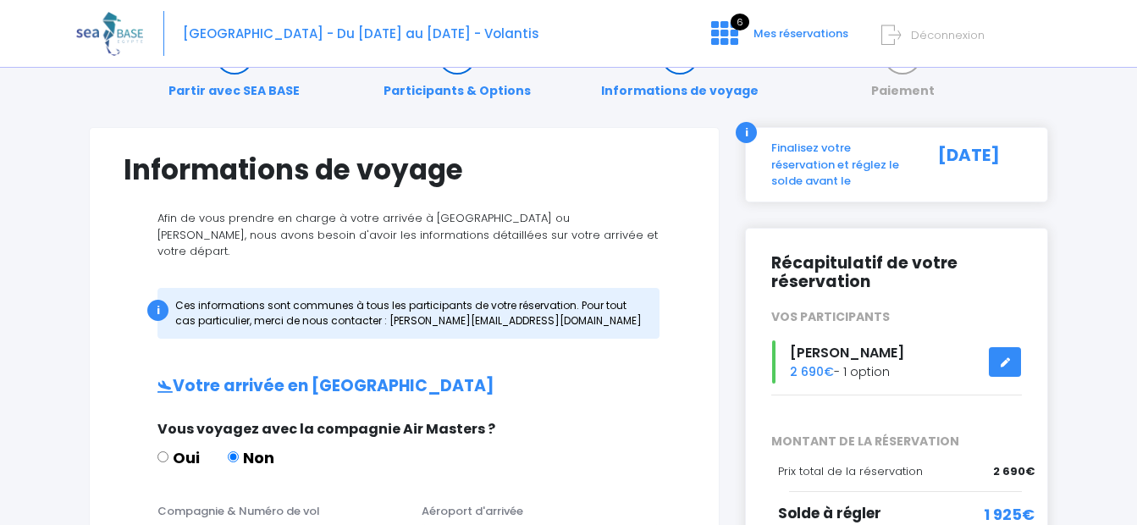
scroll to position [0, 0]
